Goal: Task Accomplishment & Management: Manage account settings

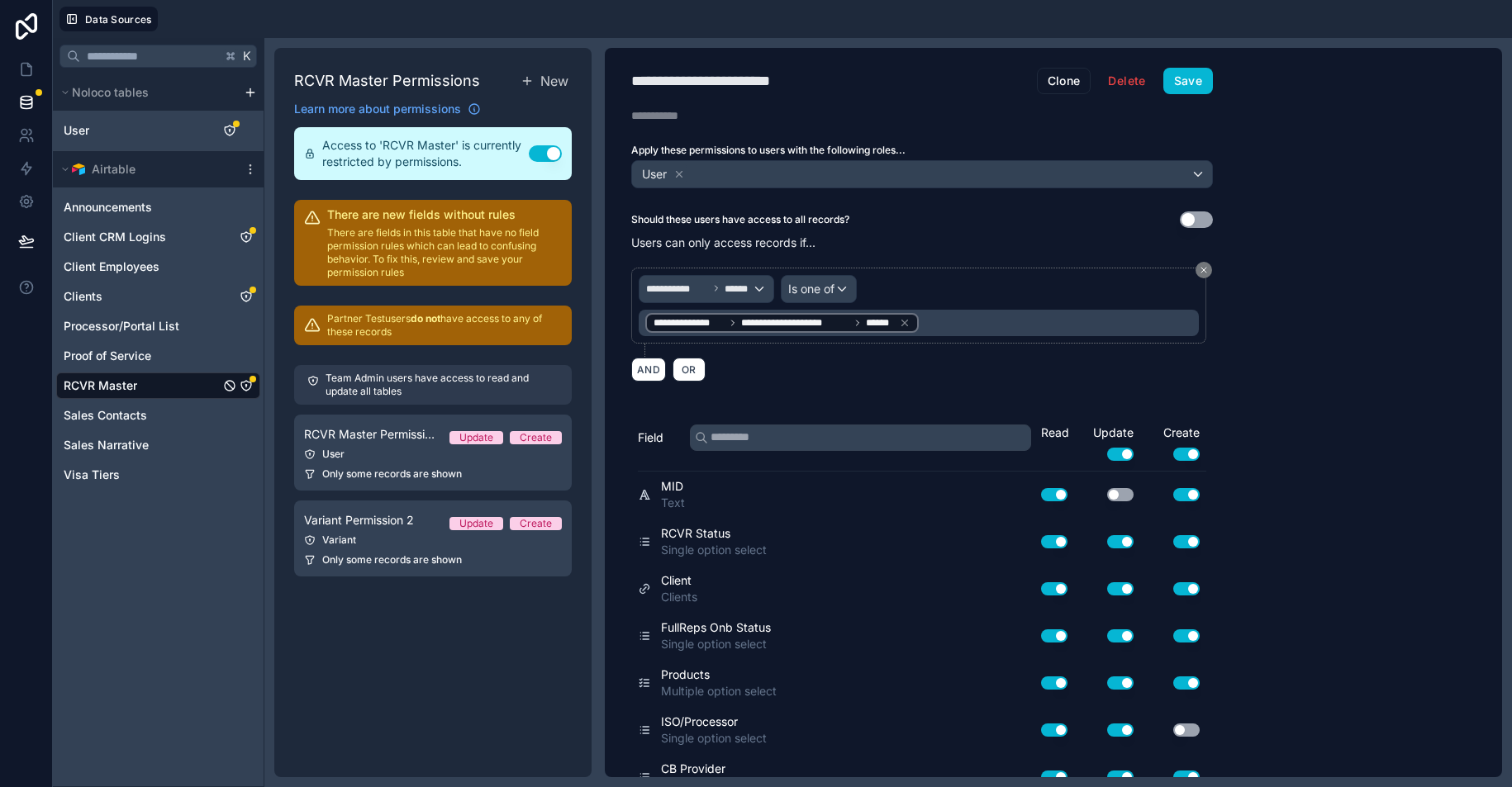
scroll to position [350, 0]
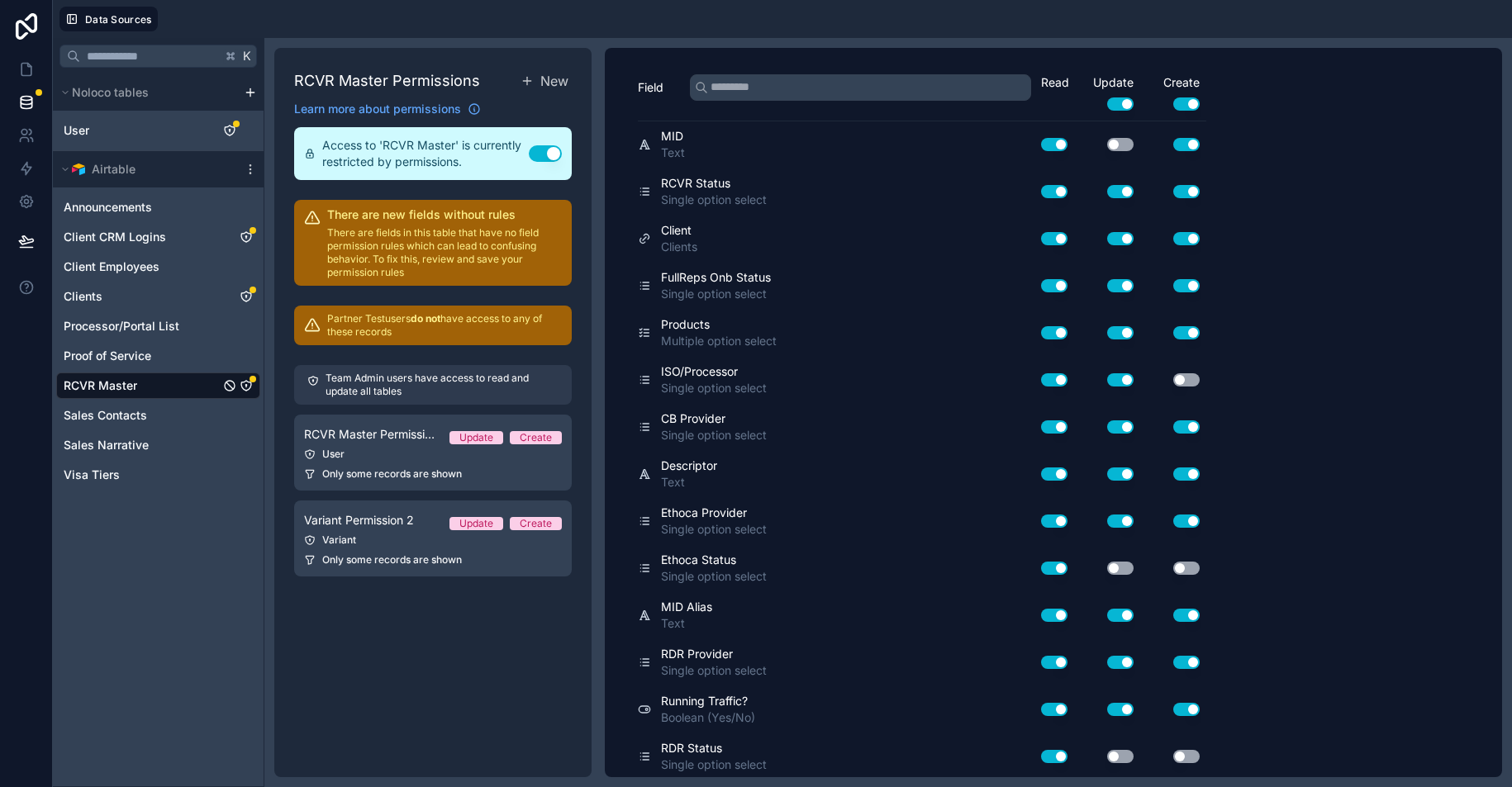
click at [1116, 467] on button "Use setting" at bounding box center [1120, 474] width 26 height 14
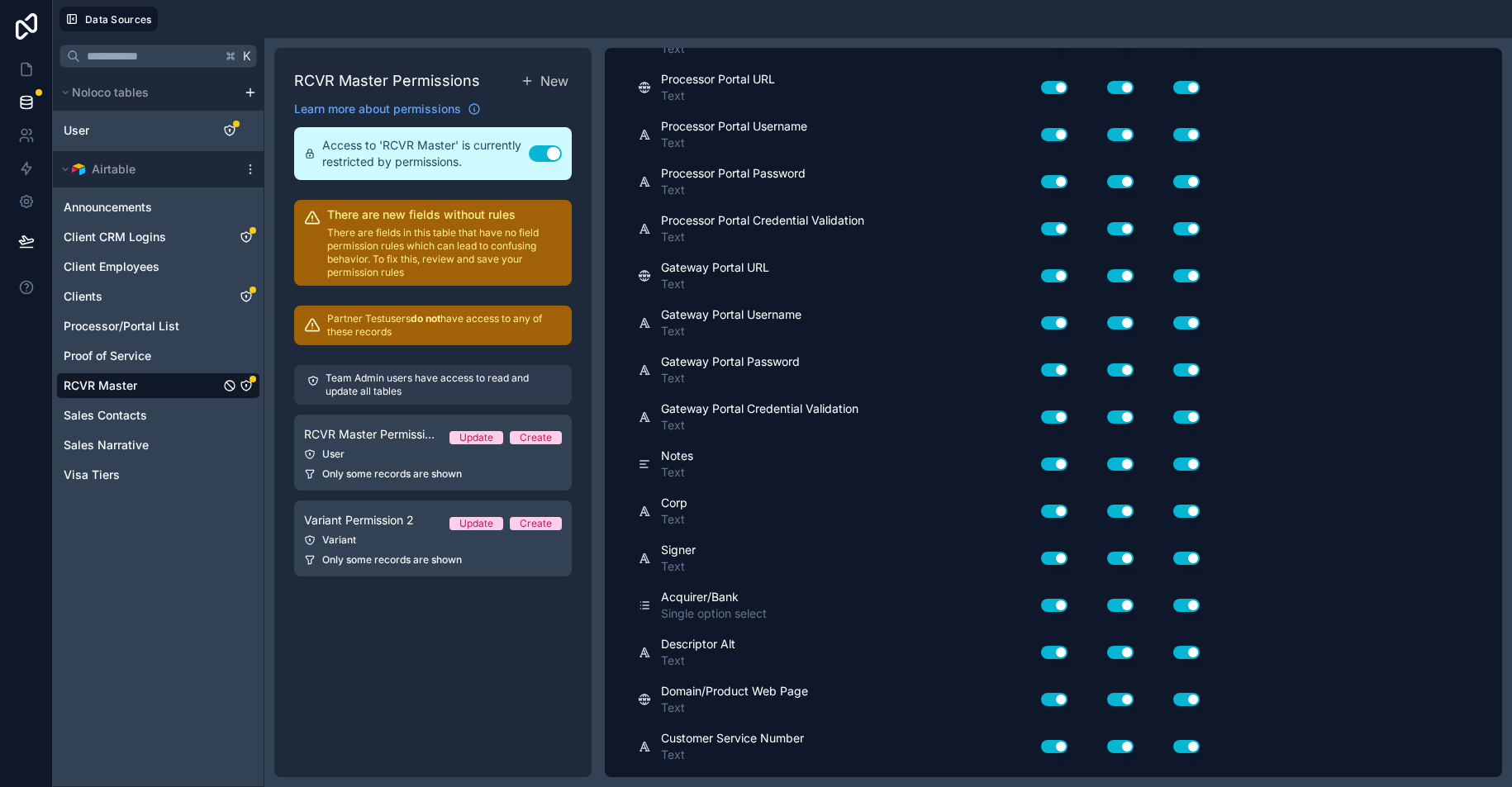
scroll to position [0, 0]
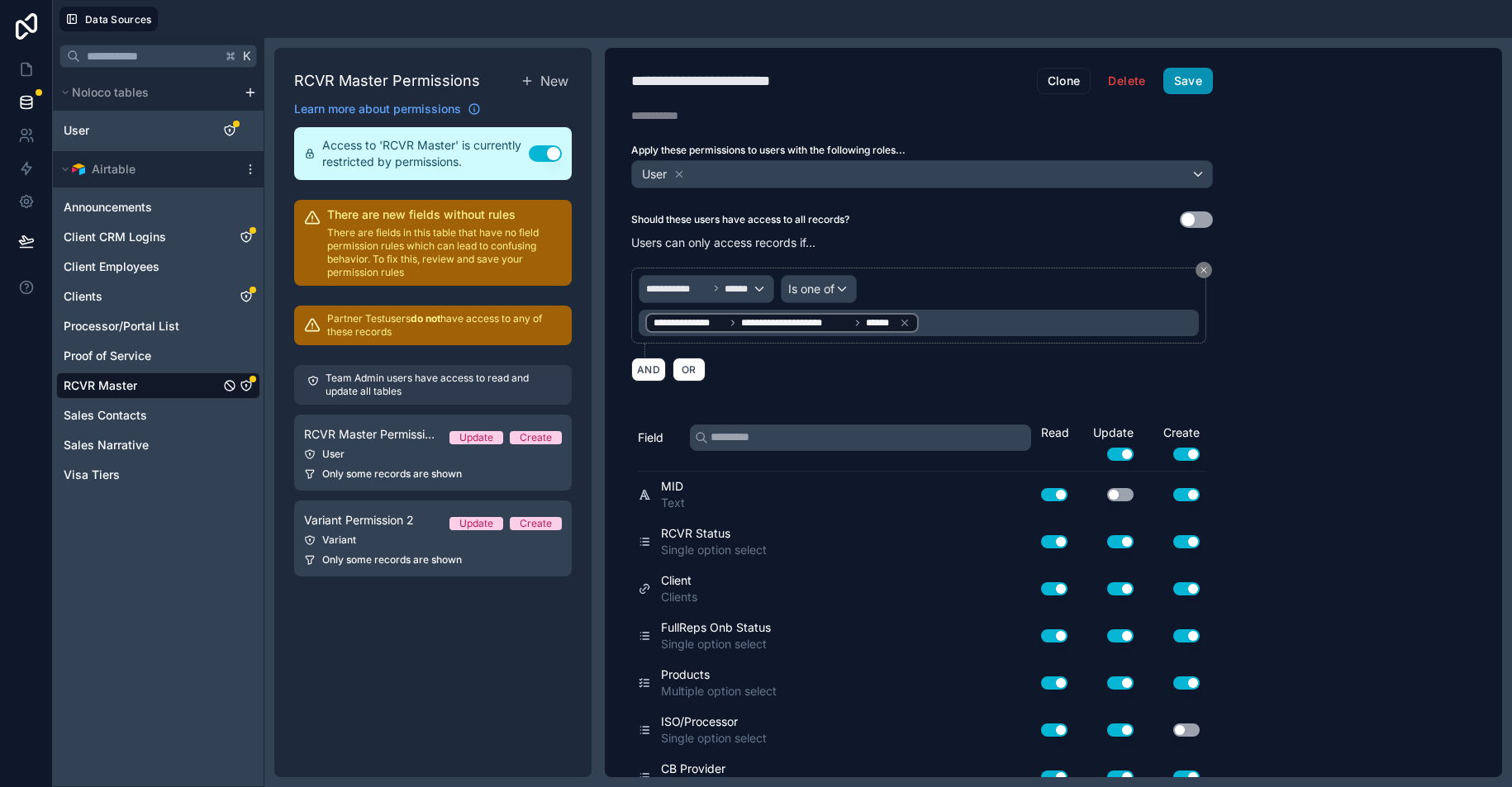
click at [1193, 86] on button "Save" at bounding box center [1188, 80] width 49 height 26
click at [1191, 66] on div "**********" at bounding box center [922, 413] width 634 height 730
click at [1191, 76] on button "Save" at bounding box center [1188, 80] width 49 height 26
click at [31, 113] on link at bounding box center [26, 102] width 52 height 33
click at [27, 140] on icon at bounding box center [24, 140] width 9 height 4
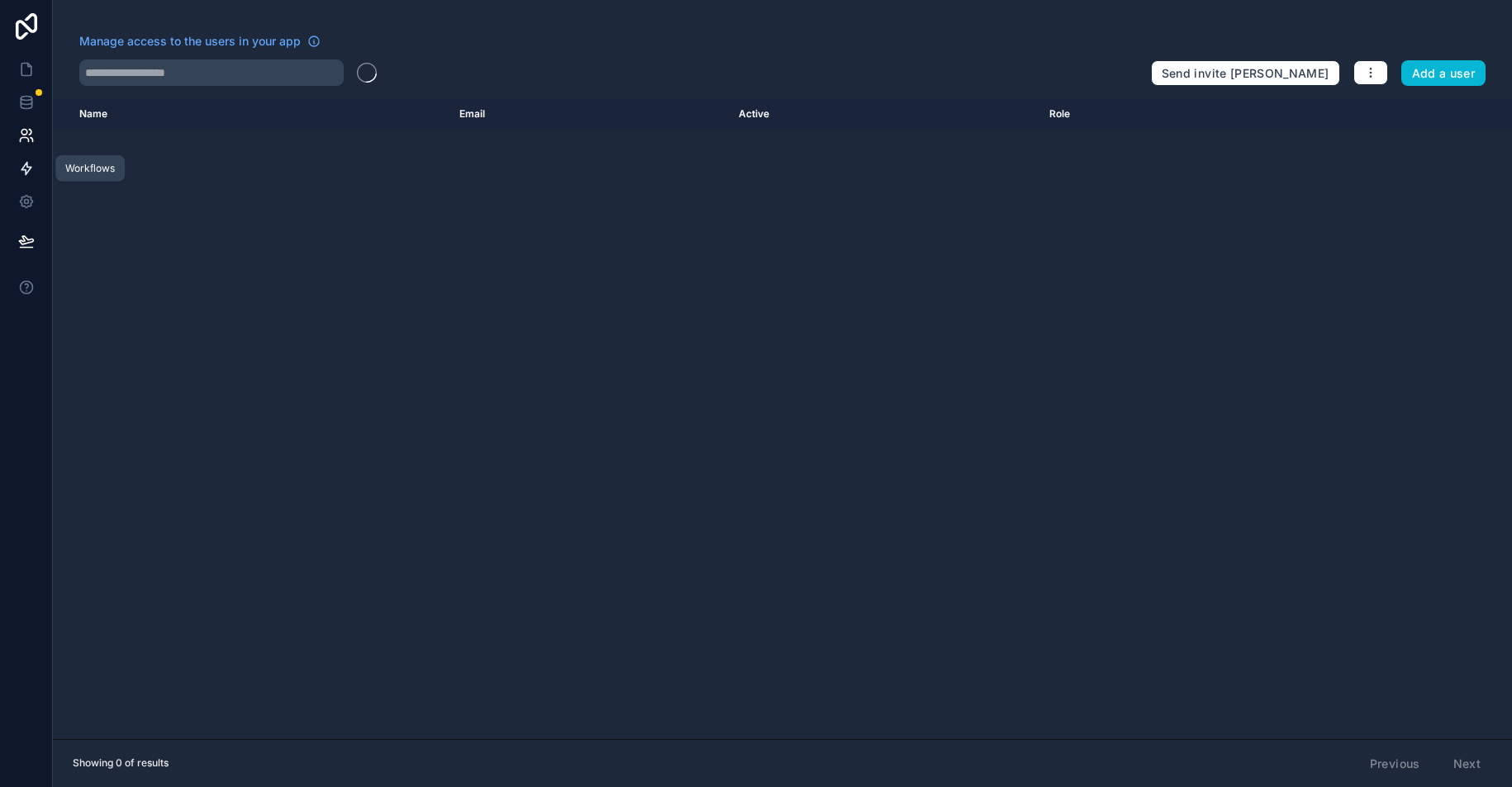
click at [27, 170] on icon at bounding box center [26, 168] width 16 height 16
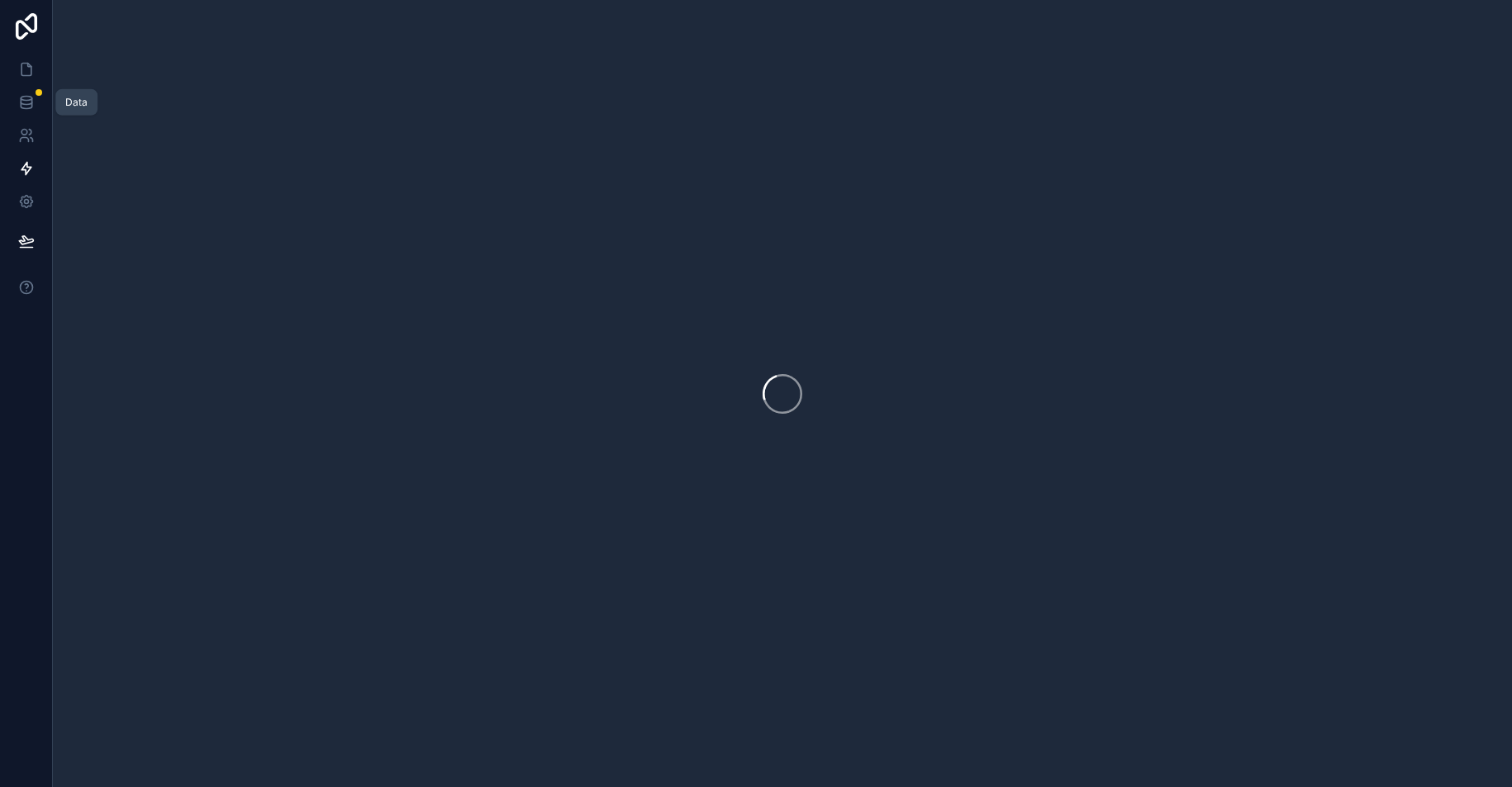
click at [31, 75] on icon at bounding box center [26, 70] width 10 height 13
click at [20, 238] on icon at bounding box center [26, 240] width 16 height 16
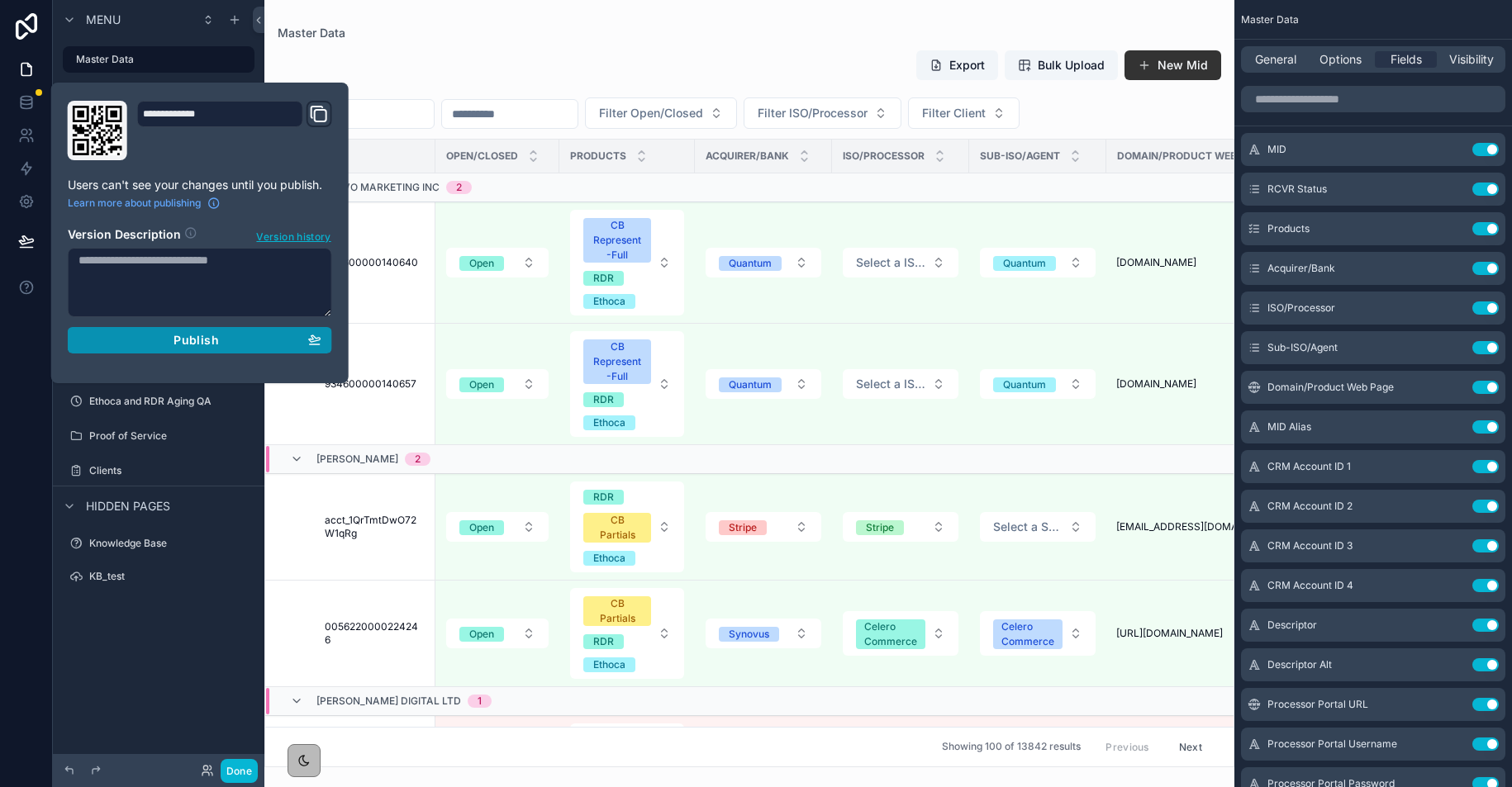
click at [132, 343] on div "Publish" at bounding box center [200, 340] width 243 height 14
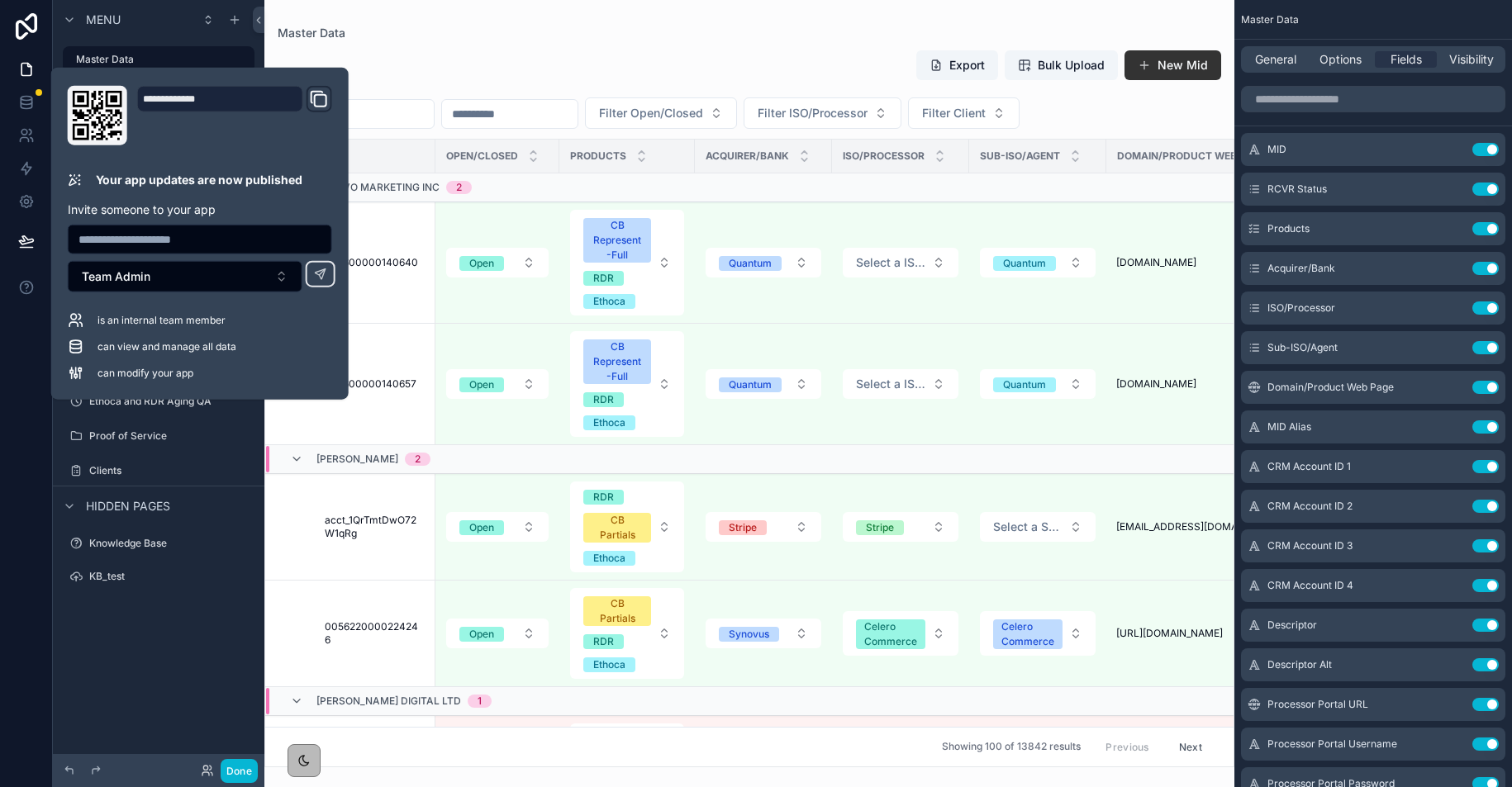
click at [513, 43] on div "scrollable content" at bounding box center [750, 393] width 970 height 787
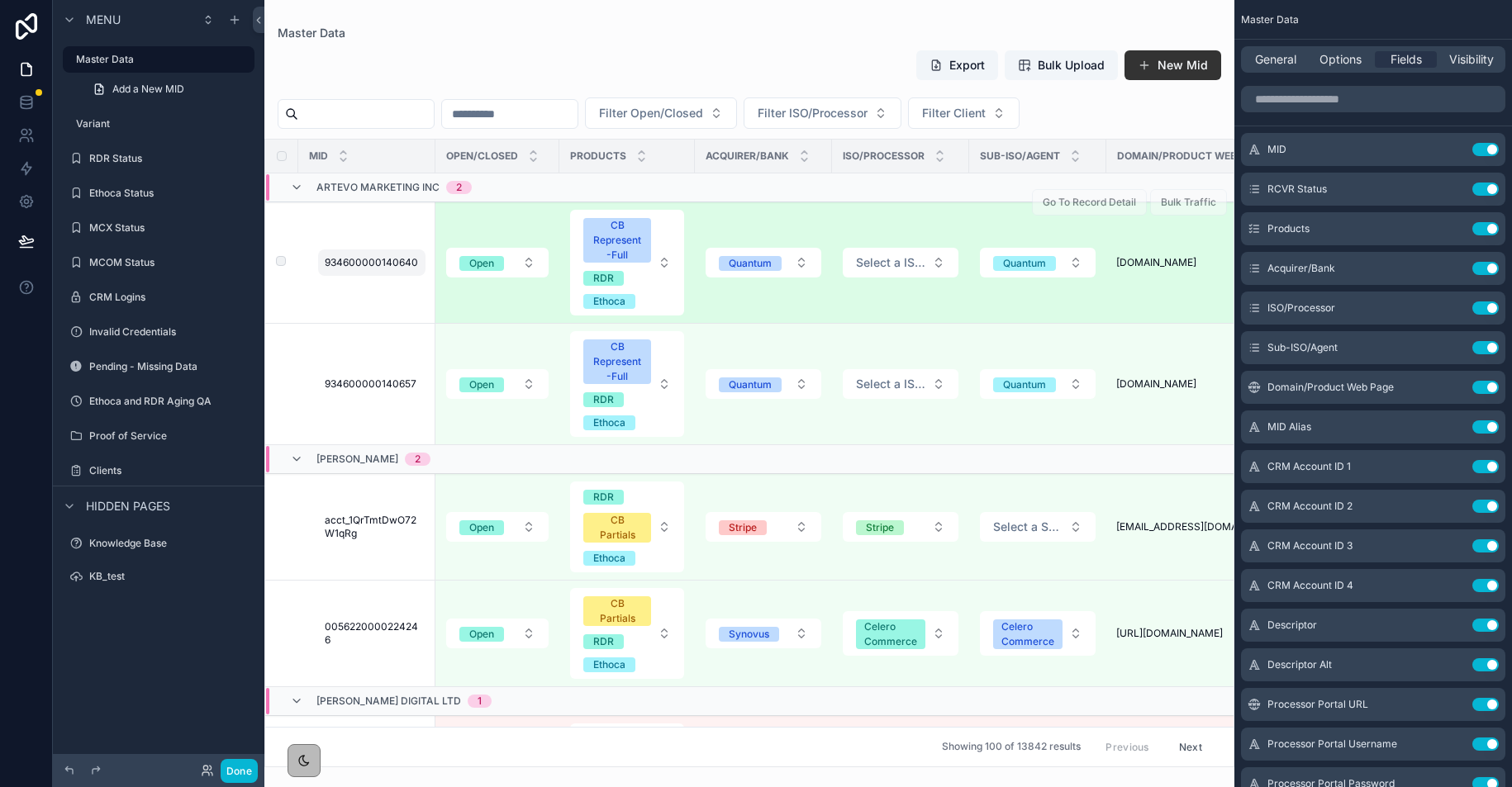
click at [385, 261] on span "934600000140640" at bounding box center [371, 263] width 93 height 14
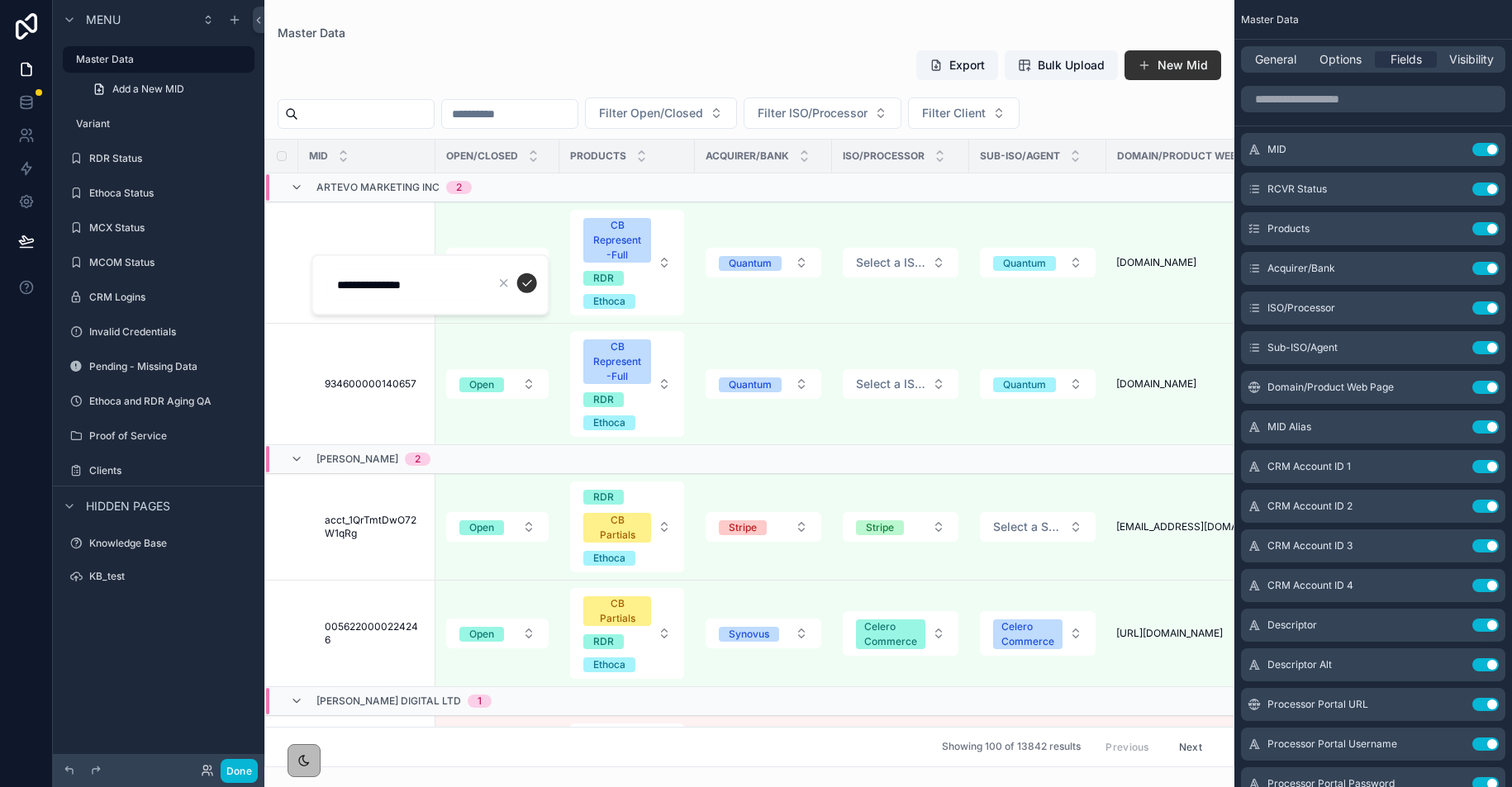
click at [573, 40] on div "Export Bulk Upload New Mid Filter Open/Closed Filter ISO/Processor Filter Clien…" at bounding box center [750, 404] width 970 height 728
click at [34, 61] on icon at bounding box center [26, 69] width 16 height 16
